Goal: Find specific page/section: Find specific page/section

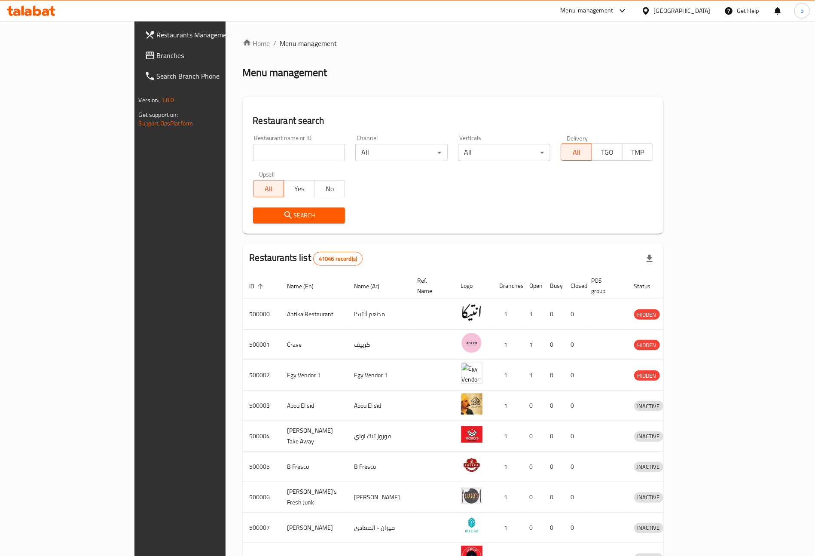
drag, startPoint x: 0, startPoint y: 0, endPoint x: 712, endPoint y: 11, distance: 711.9
click at [712, 11] on div "[GEOGRAPHIC_DATA]" at bounding box center [676, 10] width 83 height 21
click at [704, 7] on div "[GEOGRAPHIC_DATA]" at bounding box center [682, 10] width 57 height 9
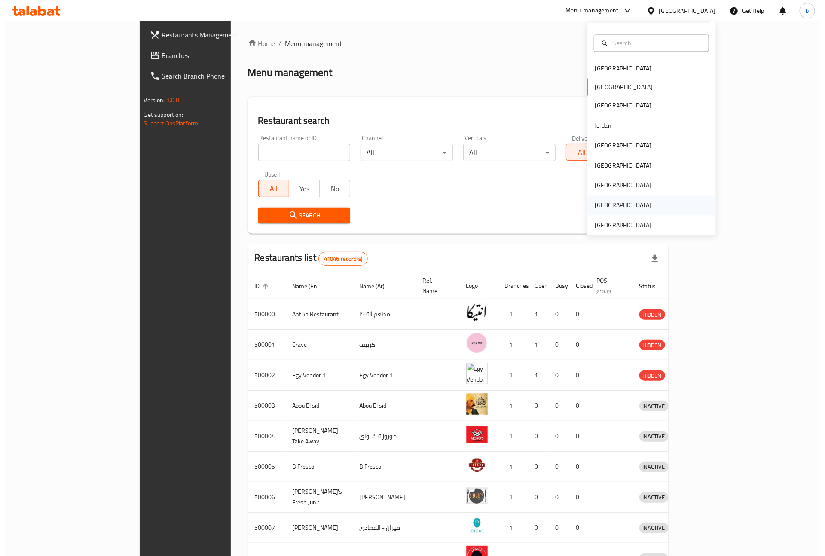
scroll to position [4, 0]
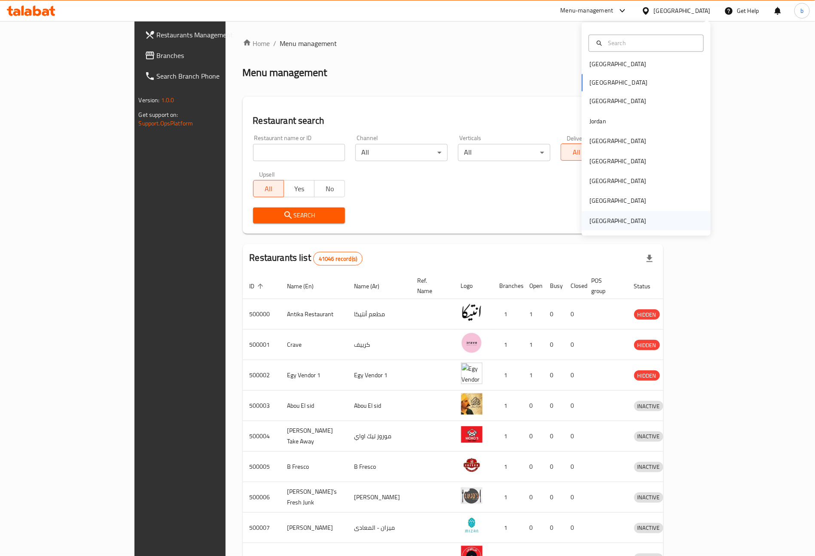
click at [609, 221] on div "[GEOGRAPHIC_DATA]" at bounding box center [618, 220] width 57 height 9
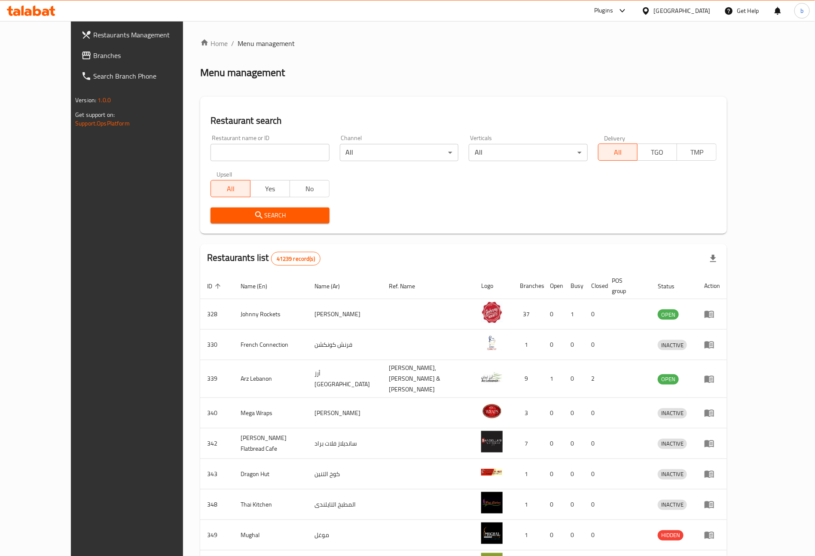
click at [211, 156] on input "search" at bounding box center [270, 152] width 119 height 17
paste input "777198"
type input "777198"
click at [241, 159] on input "777198" at bounding box center [270, 152] width 119 height 17
click button "Search" at bounding box center [270, 216] width 119 height 16
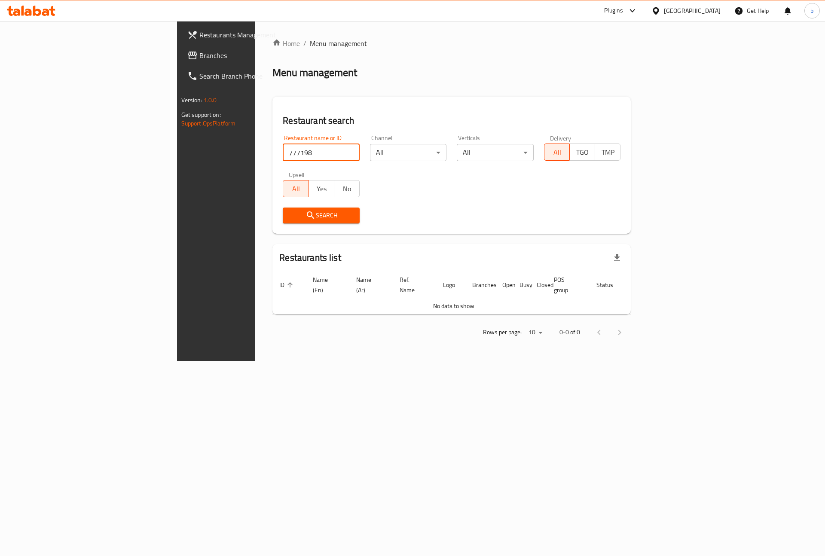
click at [283, 155] on input "777198" at bounding box center [321, 152] width 77 height 17
click at [290, 220] on span "Search" at bounding box center [321, 215] width 63 height 11
click at [283, 156] on input "777198" at bounding box center [321, 152] width 77 height 17
click at [273, 43] on link "Home" at bounding box center [287, 43] width 28 height 10
